Goal: Information Seeking & Learning: Learn about a topic

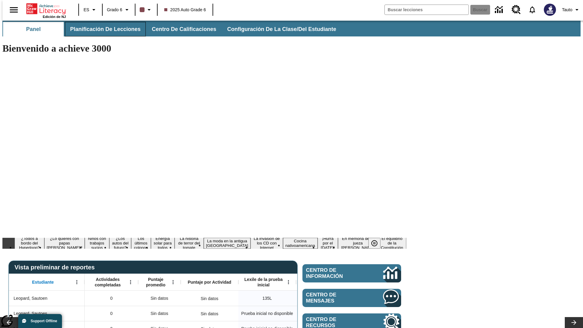
click at [102, 29] on span "Planificación de lecciones" at bounding box center [105, 29] width 70 height 7
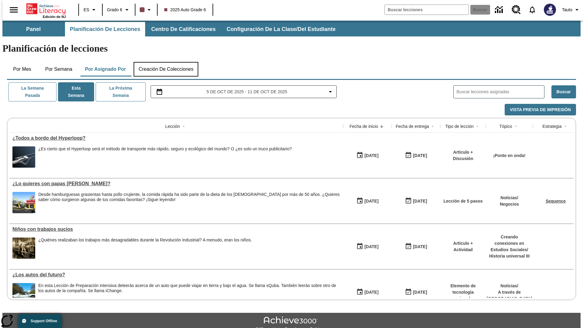
click at [165, 62] on button "Creación de colecciones" at bounding box center [166, 69] width 65 height 15
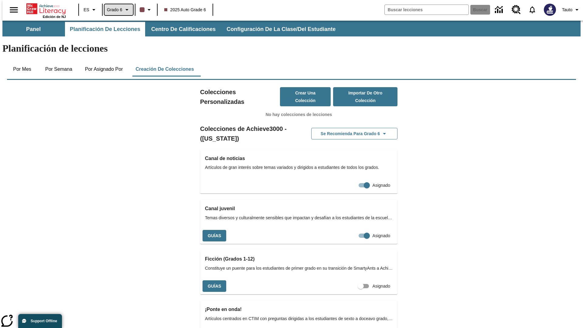
click at [116, 10] on span "Grado 6" at bounding box center [114, 10] width 15 height 6
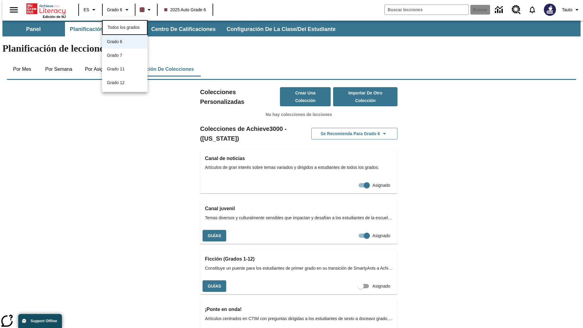
click at [125, 27] on span "Todos los grados" at bounding box center [124, 27] width 32 height 5
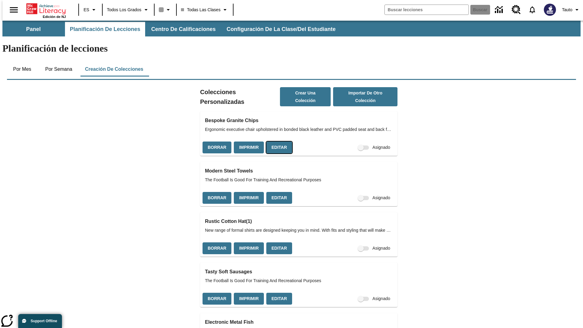
click at [277, 142] on button "Editar" at bounding box center [279, 148] width 26 height 12
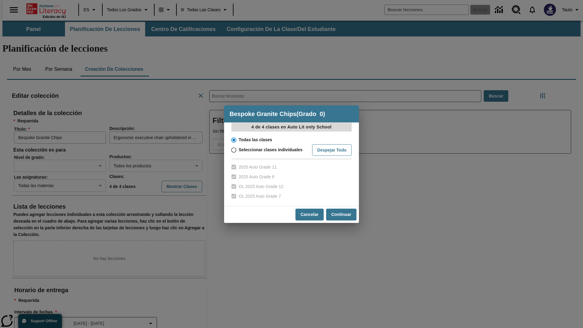
scroll to position [0, 0]
